Goal: Navigation & Orientation: Find specific page/section

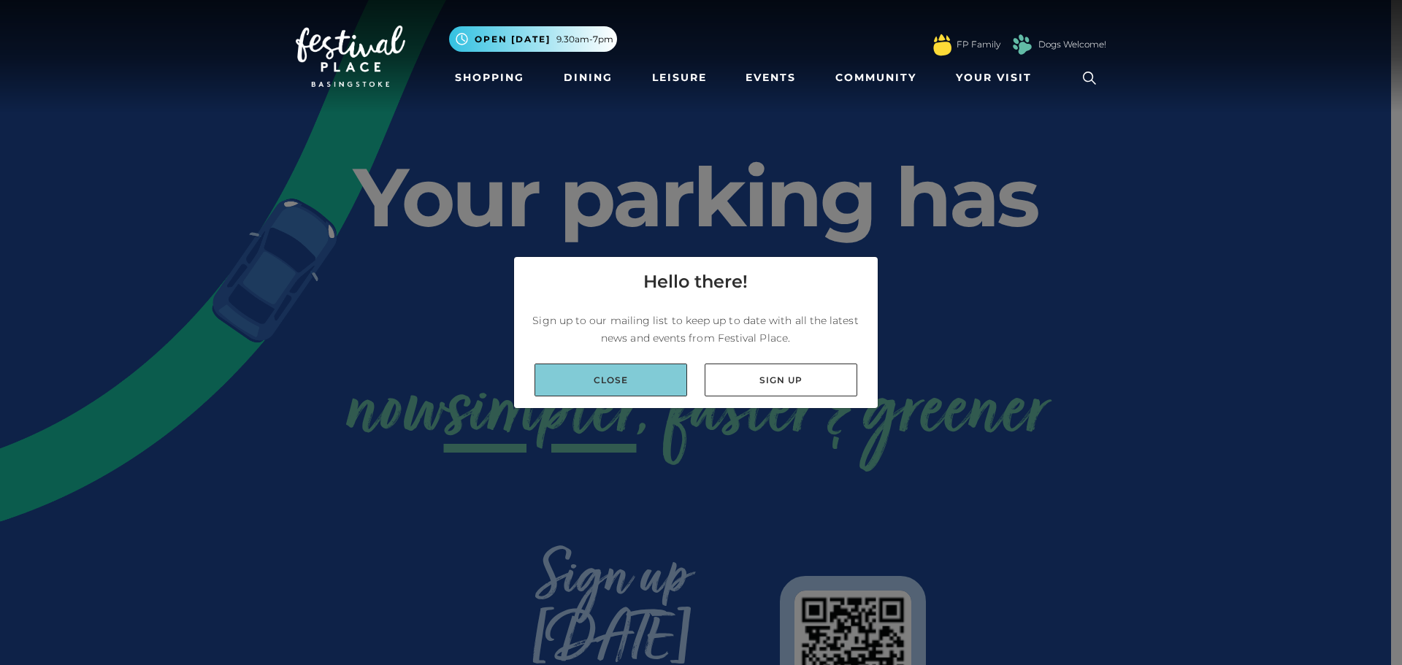
click at [659, 381] on link "Close" at bounding box center [610, 380] width 153 height 33
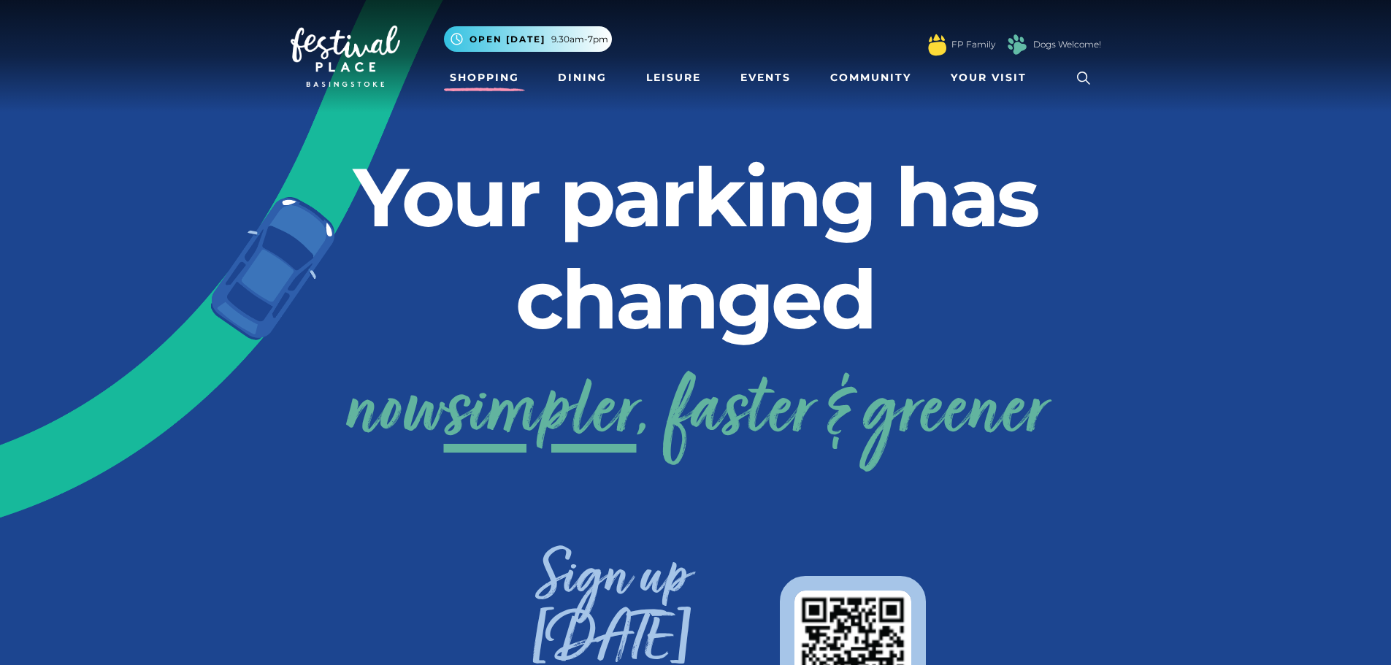
click at [483, 82] on link "Shopping" at bounding box center [484, 77] width 81 height 27
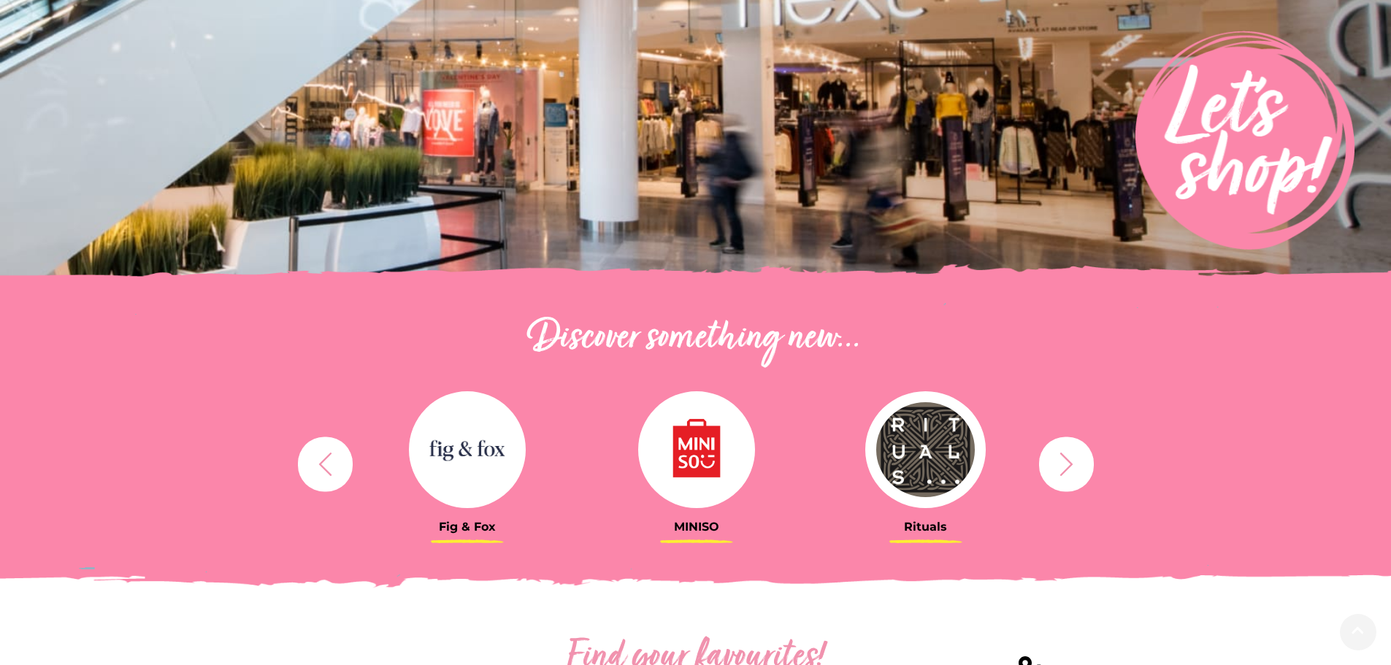
scroll to position [292, 0]
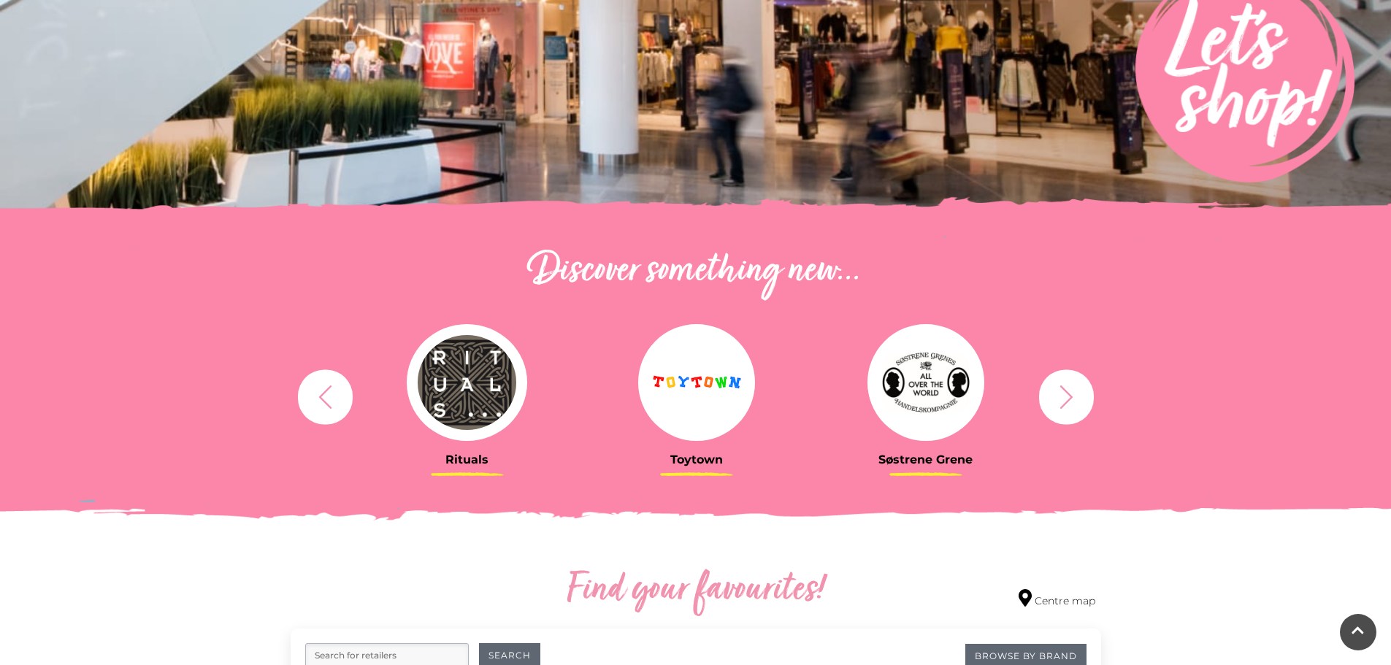
click at [323, 405] on icon "button" at bounding box center [325, 396] width 27 height 27
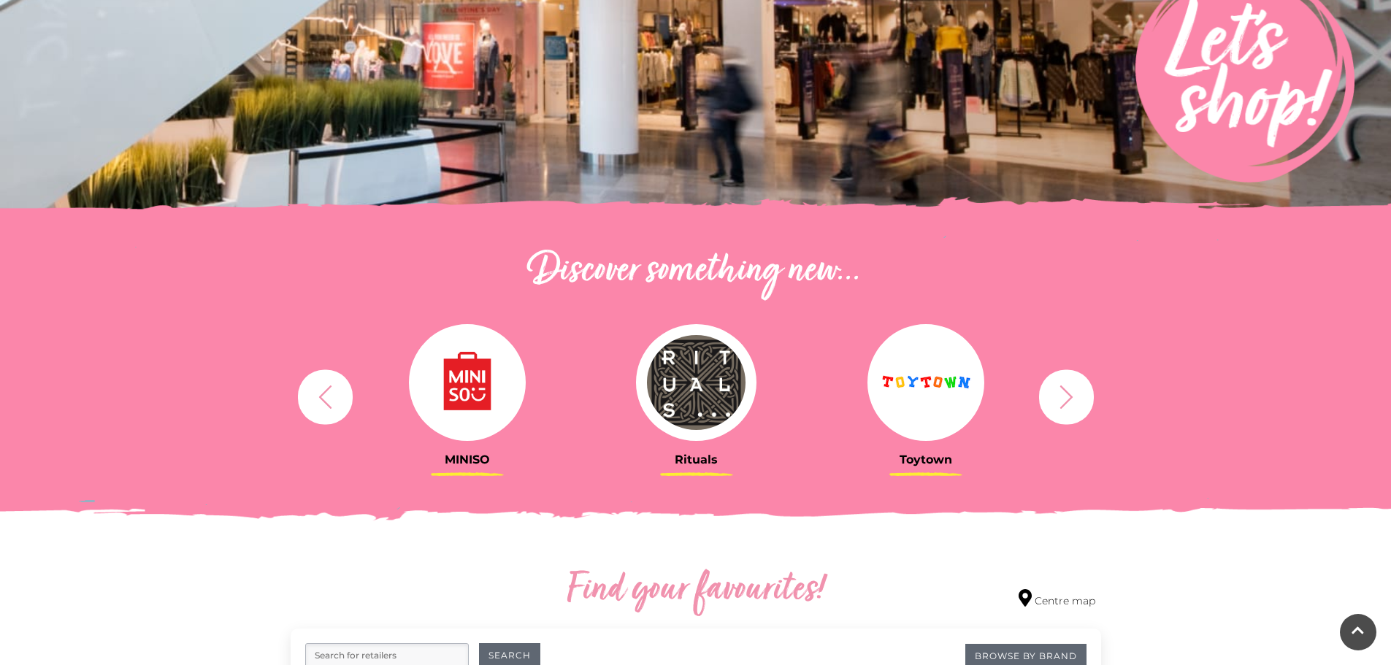
click at [323, 405] on icon "button" at bounding box center [325, 396] width 27 height 27
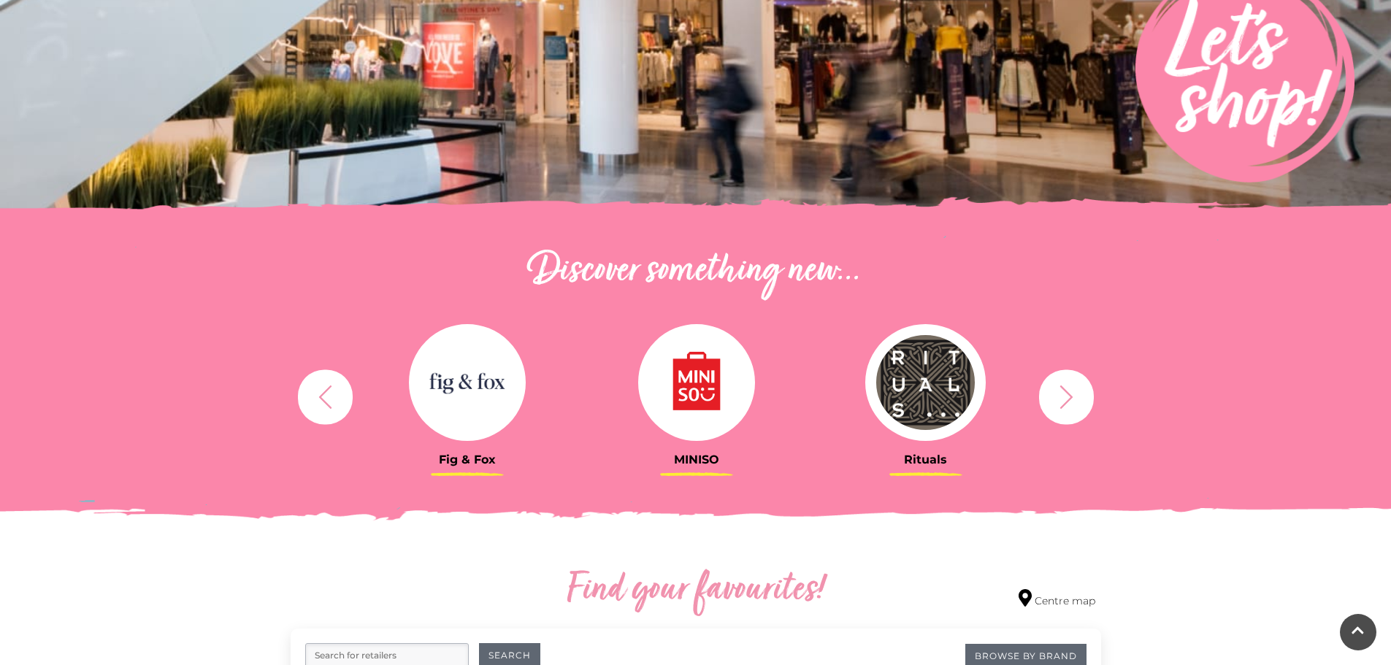
click at [323, 405] on icon "button" at bounding box center [325, 396] width 27 height 27
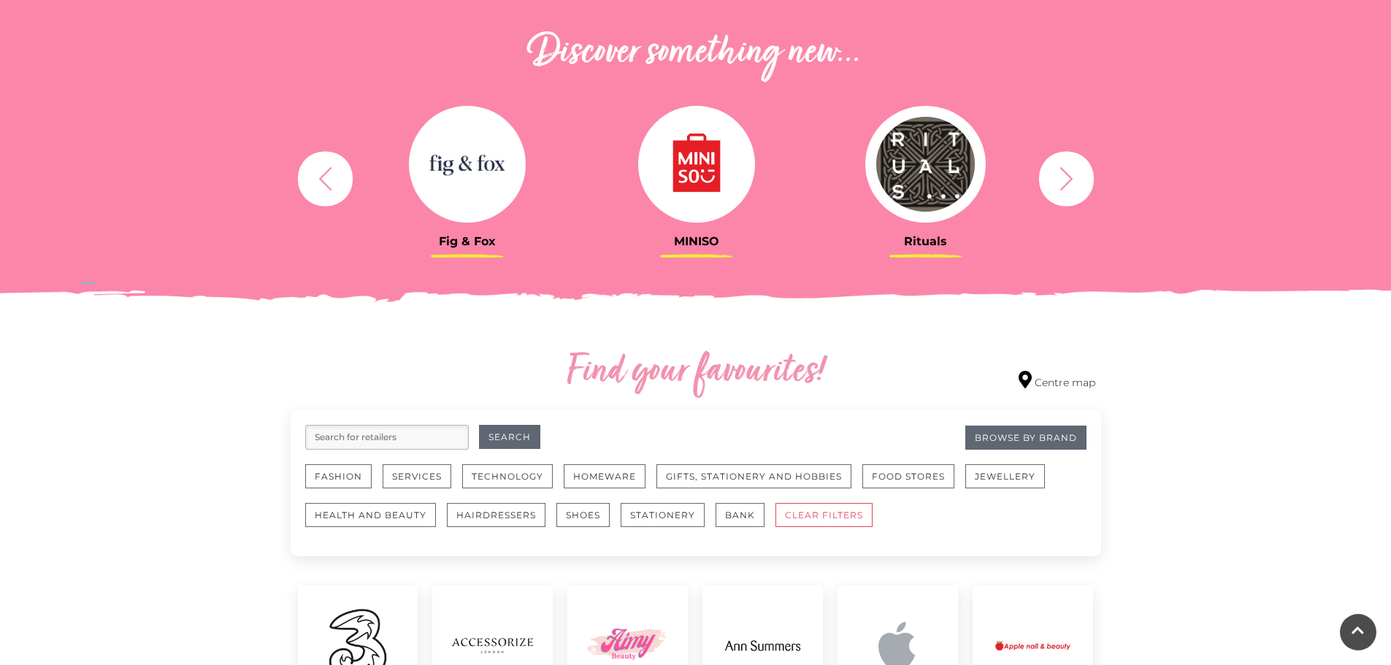
scroll to position [584, 0]
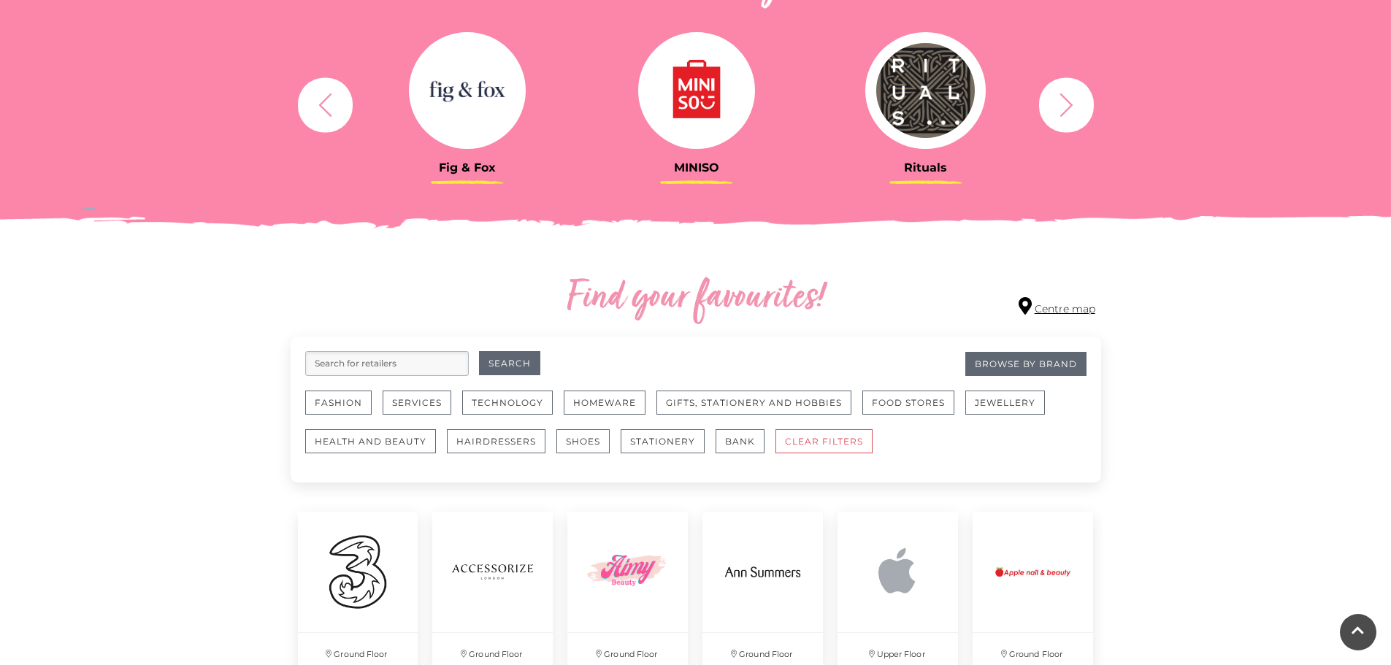
click at [1050, 303] on link "Centre map" at bounding box center [1056, 307] width 77 height 20
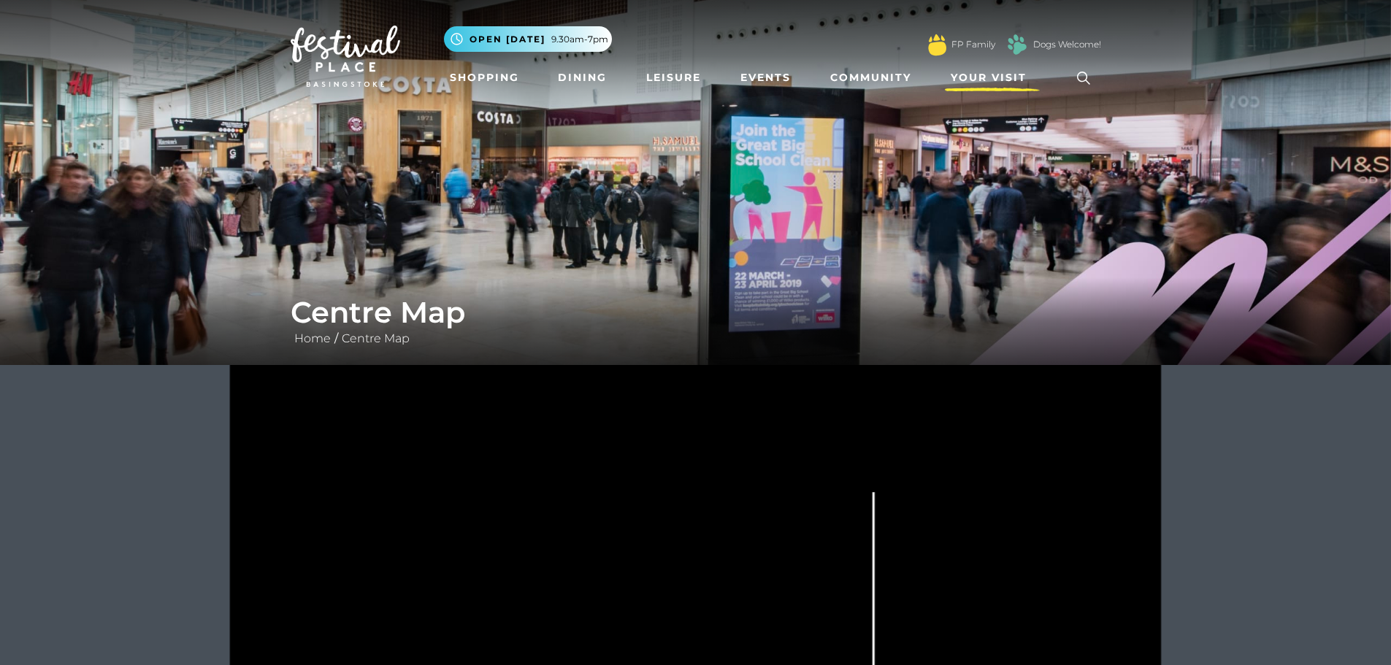
click at [983, 73] on span "Your Visit" at bounding box center [988, 77] width 76 height 15
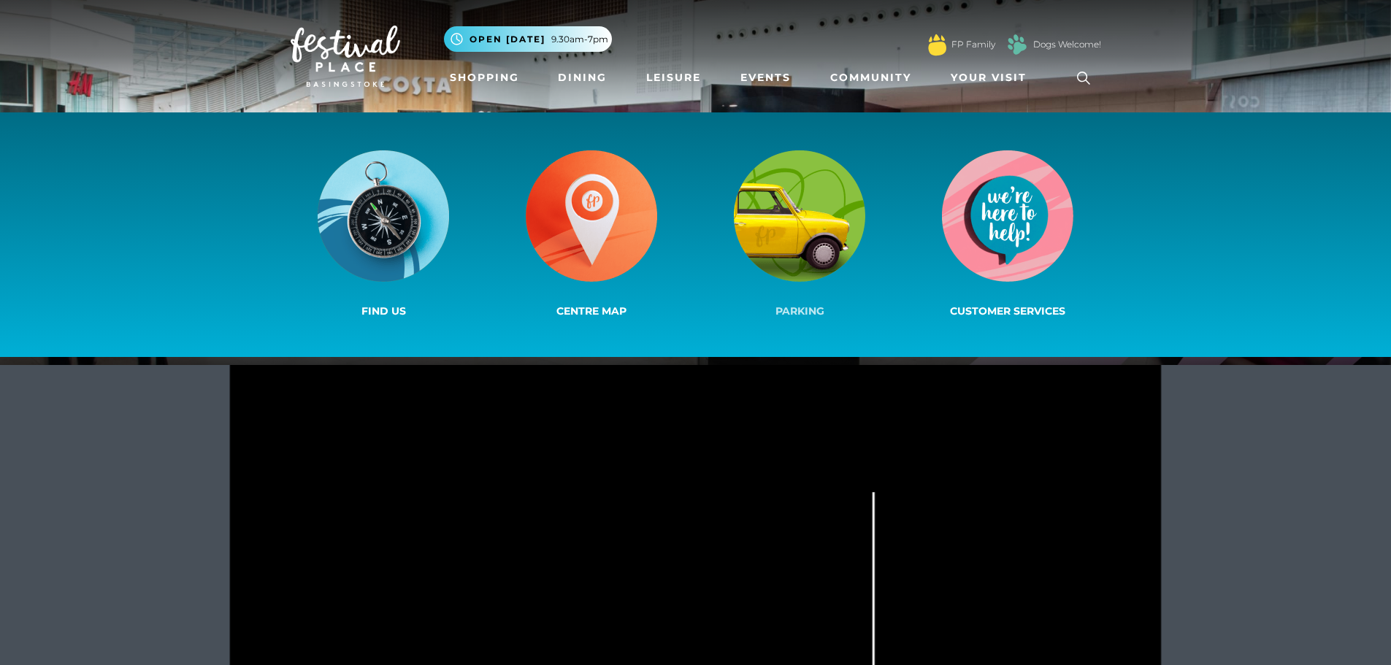
click at [799, 220] on img at bounding box center [799, 215] width 131 height 131
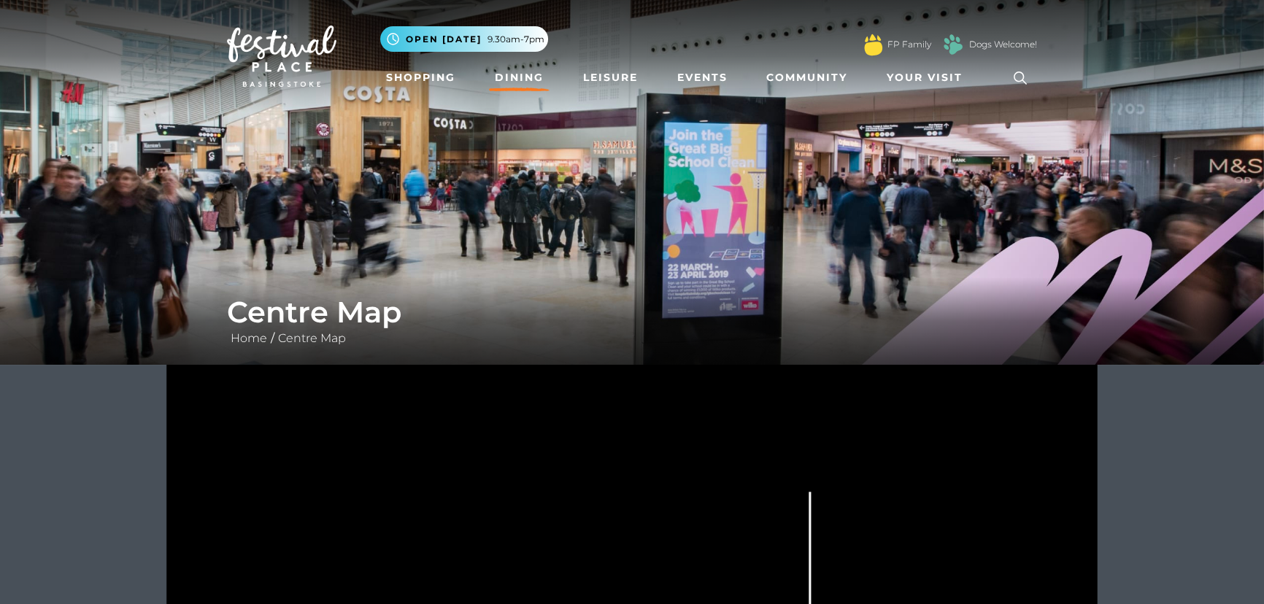
click at [524, 78] on link "Dining" at bounding box center [519, 77] width 61 height 27
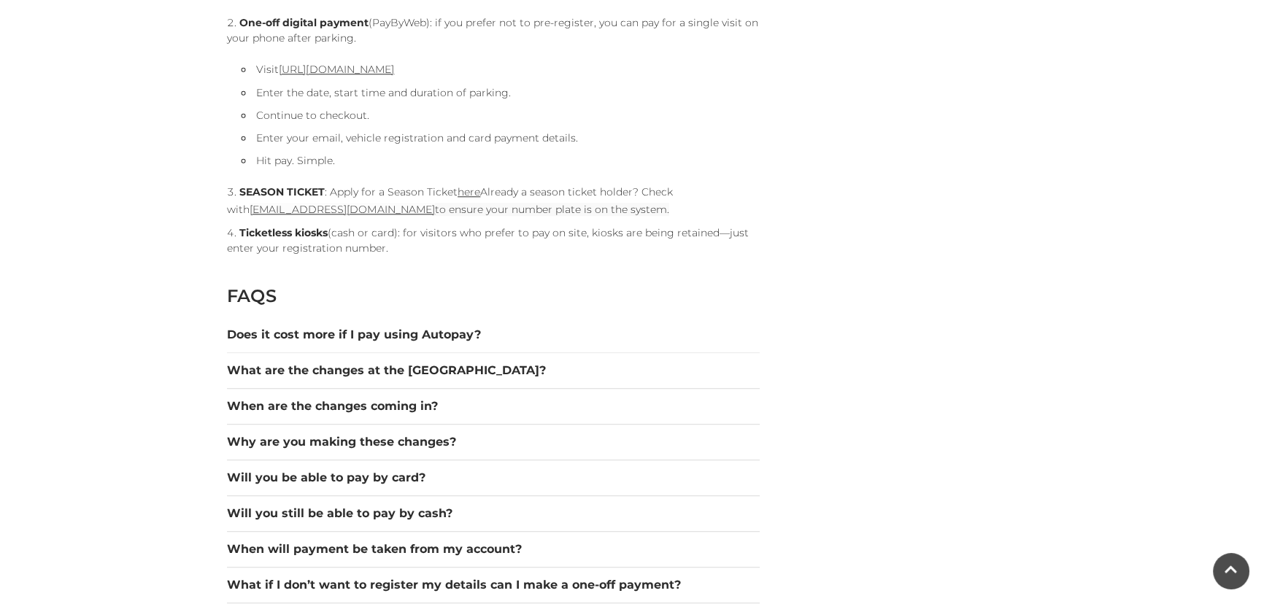
scroll to position [1791, 0]
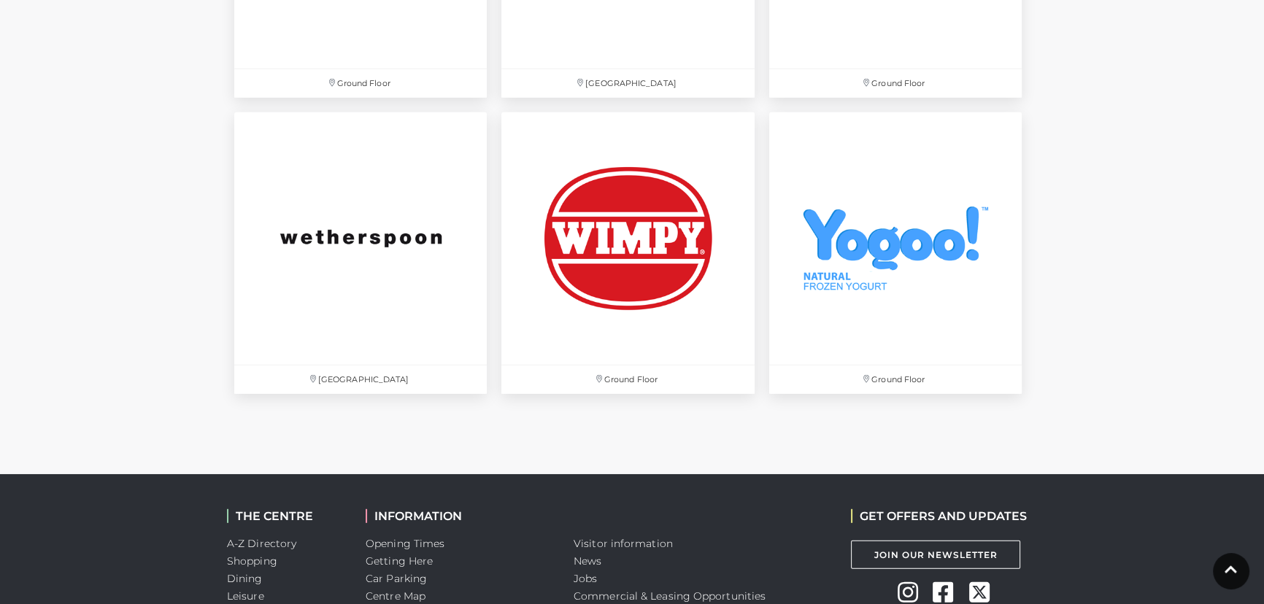
scroll to position [5044, 0]
